Goal: Task Accomplishment & Management: Use online tool/utility

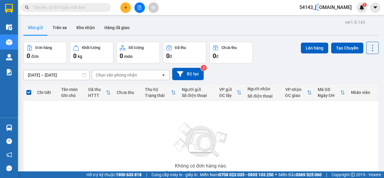
click at [329, 7] on span "54143_manhmg.got" at bounding box center [326, 8] width 62 height 8
click at [329, 19] on span "Đăng xuất" at bounding box center [333, 18] width 40 height 7
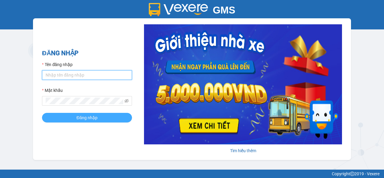
type input "[DOMAIN_NAME]"
click at [82, 119] on span "Đăng nhập" at bounding box center [87, 117] width 21 height 7
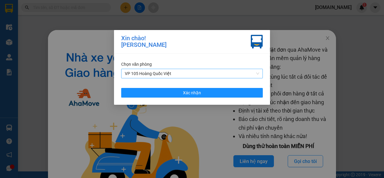
click at [258, 73] on span "VP 105 Hoàng Quốc Việt" at bounding box center [192, 73] width 135 height 9
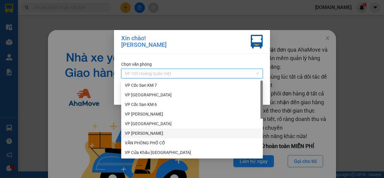
click at [142, 132] on div "VP [PERSON_NAME]" at bounding box center [192, 133] width 135 height 7
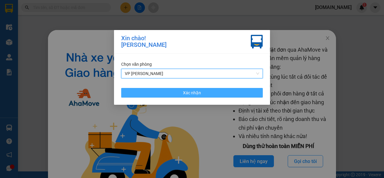
click at [203, 93] on button "Xác nhận" at bounding box center [192, 93] width 142 height 10
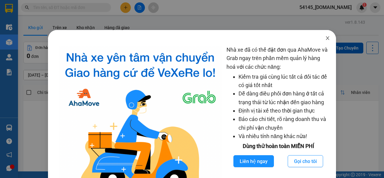
click at [326, 39] on icon "close" at bounding box center [328, 38] width 5 height 5
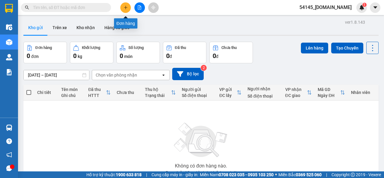
click at [124, 6] on icon "plus" at bounding box center [126, 7] width 4 height 4
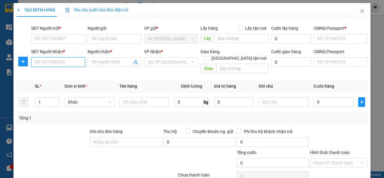
click at [69, 62] on input "SĐT Người Nhận *" at bounding box center [58, 62] width 54 height 10
click at [190, 61] on div "VD: VP [GEOGRAPHIC_DATA]" at bounding box center [171, 62] width 54 height 10
type input "783"
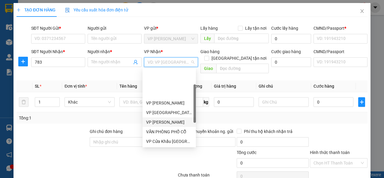
scroll to position [60, 0]
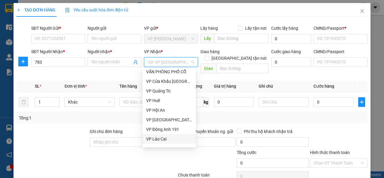
click at [161, 137] on div "VP Lào Cai" at bounding box center [169, 139] width 46 height 7
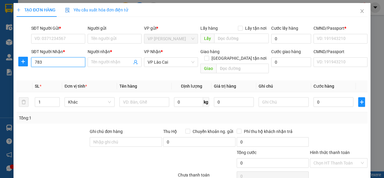
click at [54, 63] on input "783" at bounding box center [58, 62] width 54 height 10
click at [55, 70] on div "Transit Pickup Surcharge Ids Transit Deliver Surcharge Ids Transit Deliver Surc…" at bounding box center [192, 118] width 351 height 193
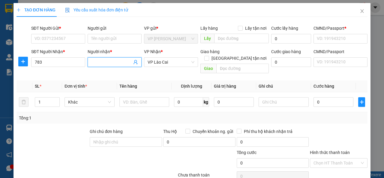
click at [103, 61] on input "Người nhận *" at bounding box center [111, 62] width 41 height 7
type input "son l"
click at [100, 71] on div "Sơn LC - 0917826783" at bounding box center [113, 74] width 46 height 7
type input "0917826783"
type input "Sơn LC"
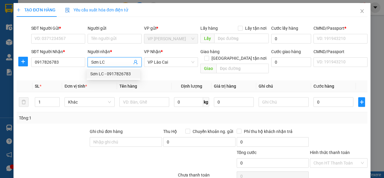
type input "học lc"
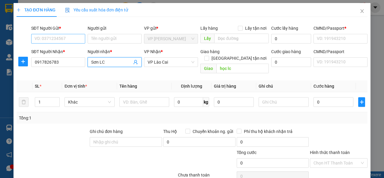
type input "Sơn LC"
click at [71, 38] on input "SĐT Người Gửi *" at bounding box center [58, 39] width 54 height 10
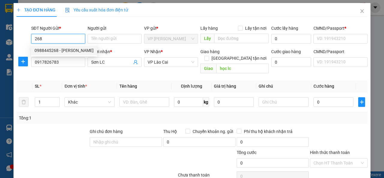
click at [68, 50] on div "0988445268 - [PERSON_NAME]" at bounding box center [64, 50] width 59 height 7
type input "0988445268"
type input "Mạnh"
type input "0123456789"
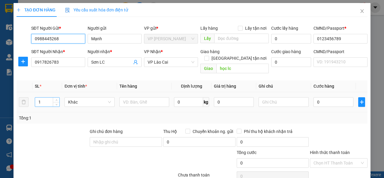
type input "0988445268"
drag, startPoint x: 44, startPoint y: 94, endPoint x: 35, endPoint y: 97, distance: 9.0
click at [36, 98] on input "1" at bounding box center [47, 102] width 25 height 9
type input "50"
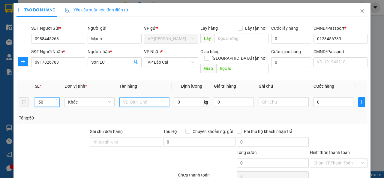
click at [135, 97] on input "text" at bounding box center [145, 102] width 50 height 10
type input "dung dịch bv"
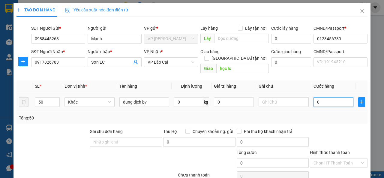
click at [319, 97] on input "0" at bounding box center [334, 102] width 40 height 10
type input "2"
type input "20"
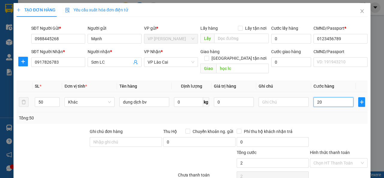
type input "20"
type input "200"
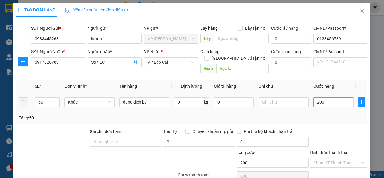
type input "2.000"
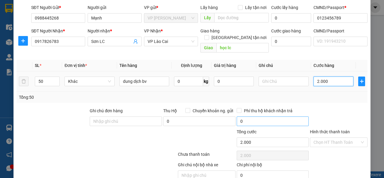
scroll to position [30, 0]
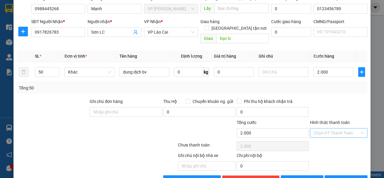
click at [332, 129] on input "Hình thức thanh toán" at bounding box center [337, 133] width 46 height 9
type input "2.000.000"
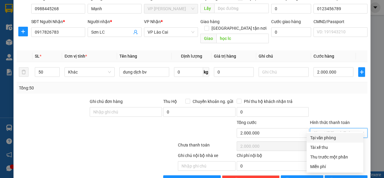
click at [330, 137] on div "Tại văn phòng" at bounding box center [336, 138] width 50 height 7
type input "0"
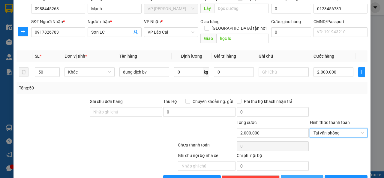
click at [308, 175] on button "[PERSON_NAME]" at bounding box center [302, 180] width 43 height 10
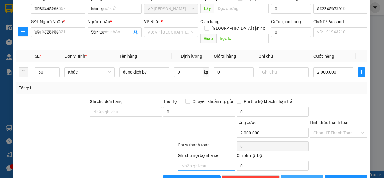
type input "1"
type input "0"
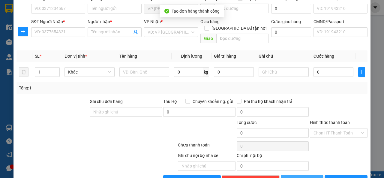
scroll to position [41, 0]
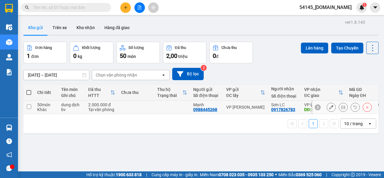
click at [30, 107] on input "checkbox" at bounding box center [29, 107] width 5 height 5
checkbox input "true"
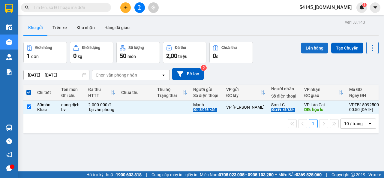
click at [310, 49] on button "Lên hàng" at bounding box center [314, 48] width 27 height 11
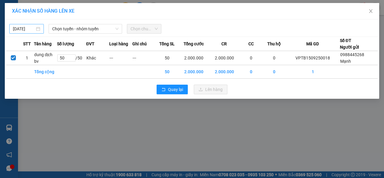
click at [27, 26] on body "Kết quả tìm kiếm ( 0 ) Bộ lọc No Data 54145_[DOMAIN_NAME] 1 Điều hành xe Kho hà…" at bounding box center [192, 89] width 384 height 178
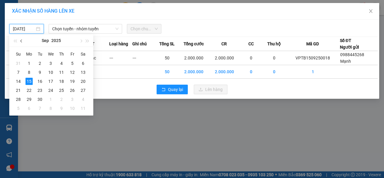
click at [23, 41] on span "button" at bounding box center [21, 41] width 3 height 3
click at [29, 90] on div "18" at bounding box center [29, 90] width 7 height 7
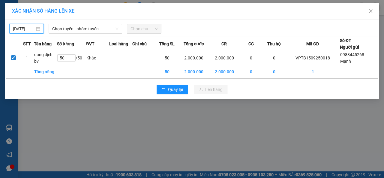
type input "[DATE]"
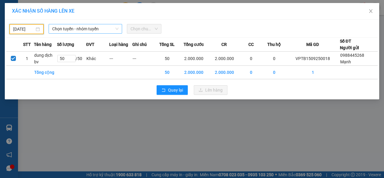
click at [117, 29] on icon "down" at bounding box center [117, 29] width 4 height 4
click at [117, 28] on icon "down" at bounding box center [117, 29] width 4 height 4
click at [105, 28] on span "Chọn tuyến - nhóm tuyến" at bounding box center [85, 28] width 66 height 9
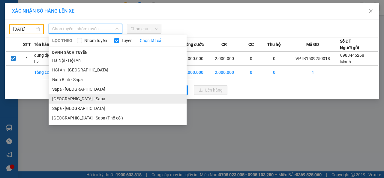
click at [67, 99] on li "[GEOGRAPHIC_DATA] - Sapa" at bounding box center [118, 99] width 138 height 10
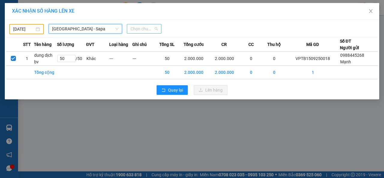
click at [154, 30] on span "Chọn chuyến" at bounding box center [144, 28] width 27 height 9
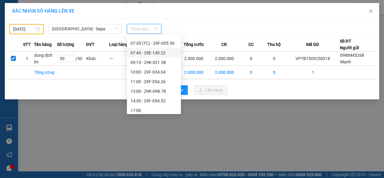
scroll to position [90, 0]
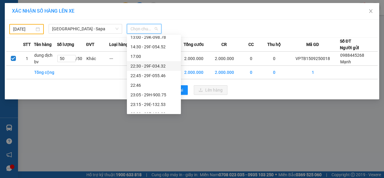
click at [149, 68] on div "22:30 - 29F-034.32" at bounding box center [154, 66] width 47 height 7
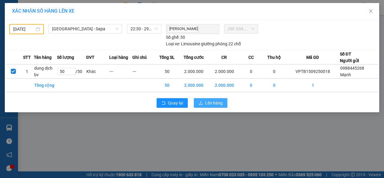
click at [216, 103] on span "Lên hàng" at bounding box center [213, 103] width 17 height 7
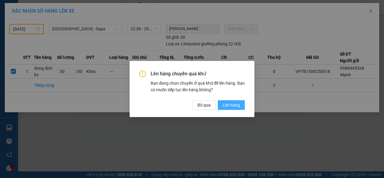
click at [228, 105] on span "Lên hàng" at bounding box center [231, 105] width 17 height 7
